Goal: Find specific page/section: Find specific page/section

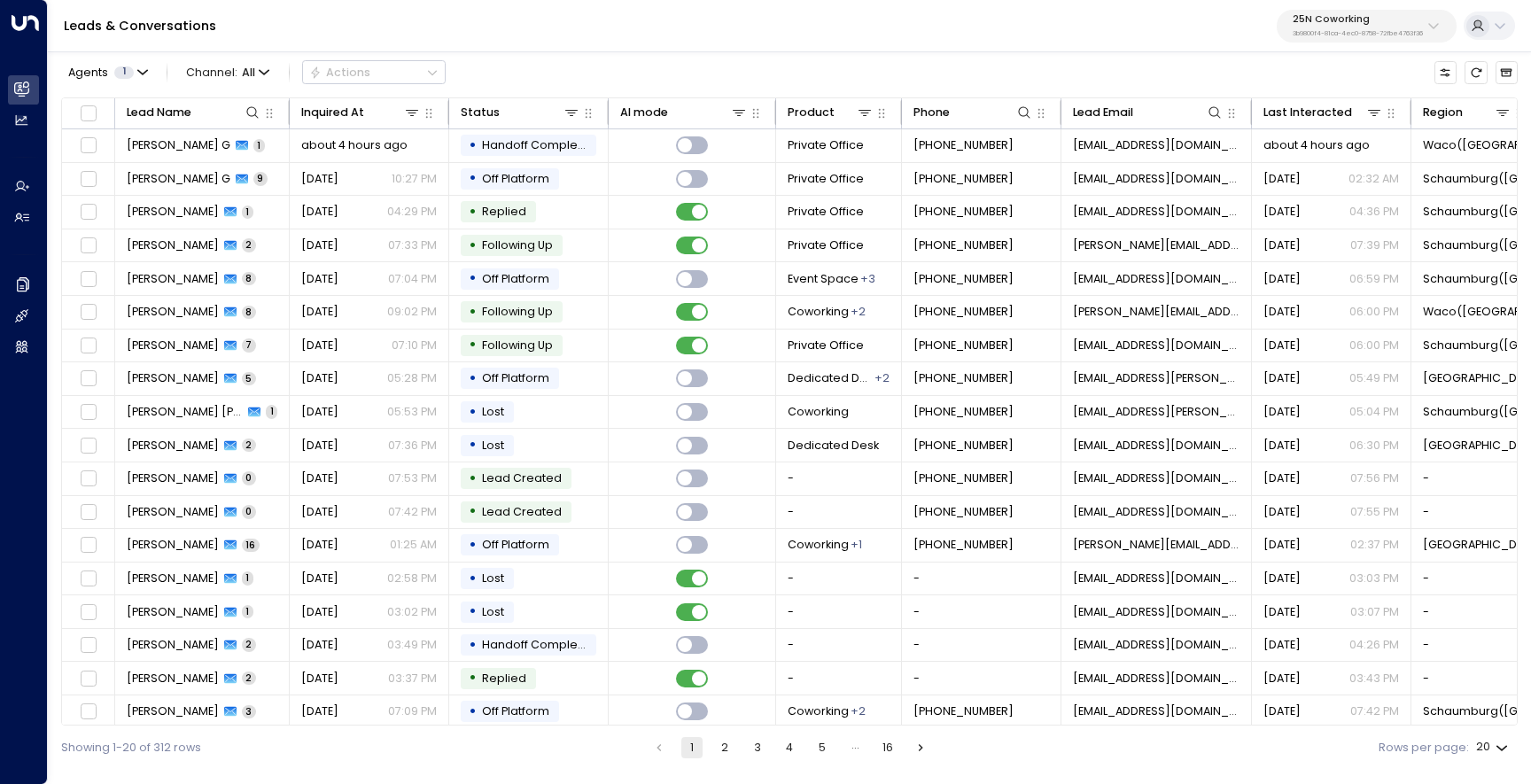
click at [1334, 18] on p "25N Coworking" at bounding box center [1357, 19] width 130 height 10
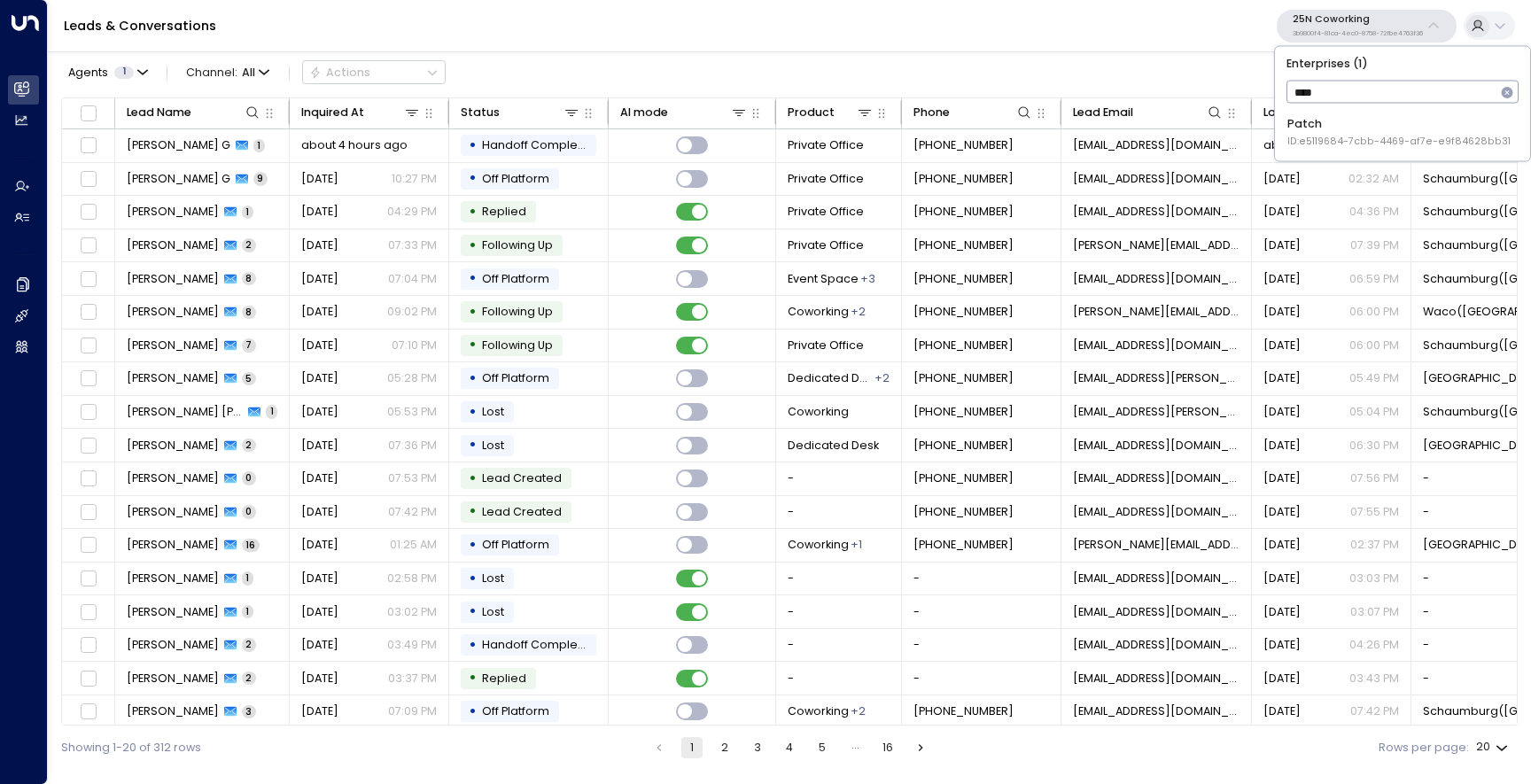
type input "*****"
click at [1307, 140] on span "ID: e5119684-7cbb-4469-af7e-e9f84628bb31" at bounding box center [1399, 142] width 223 height 14
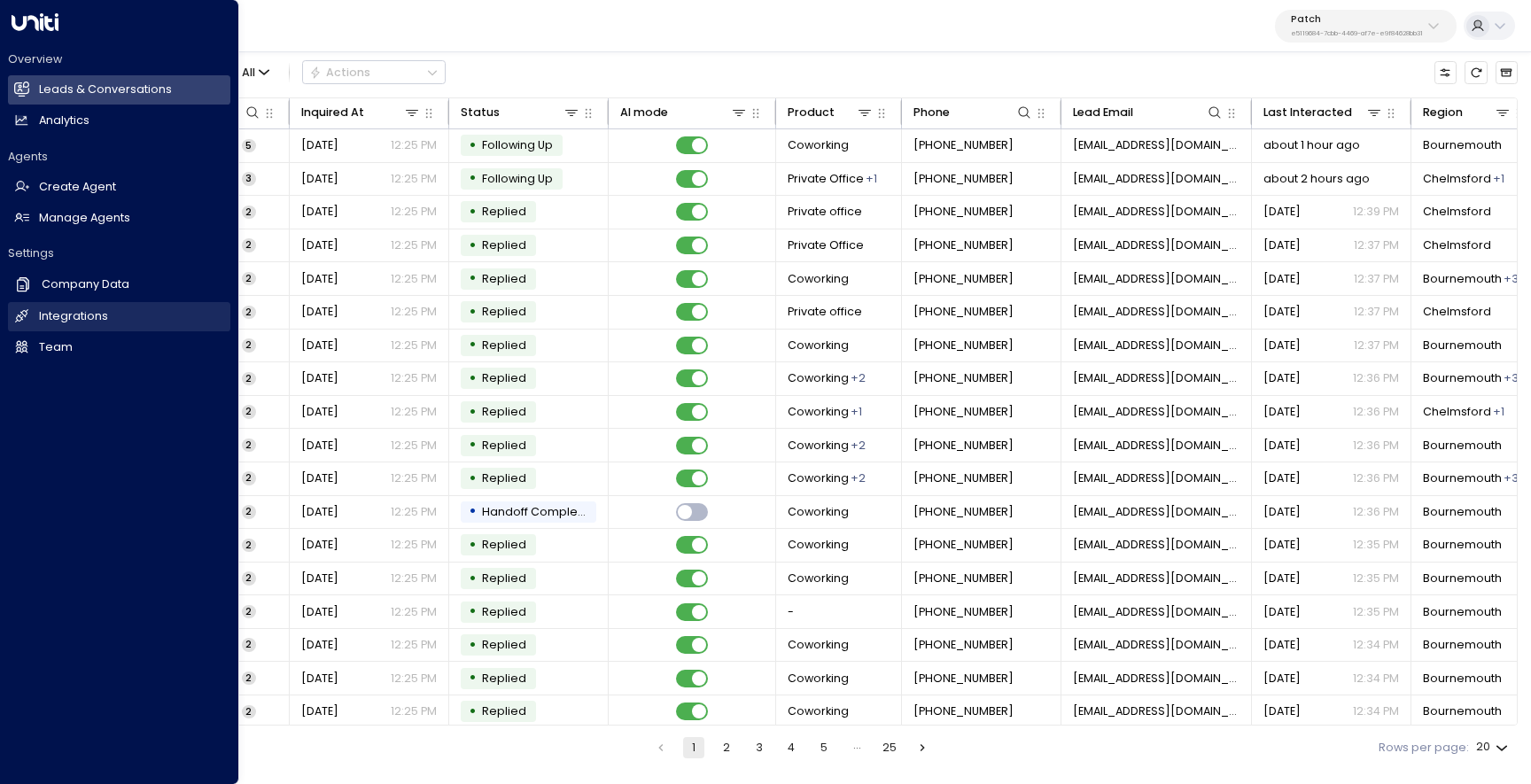
click at [55, 313] on h2 "Integrations" at bounding box center [73, 316] width 69 height 17
